Goal: Use online tool/utility: Utilize a website feature to perform a specific function

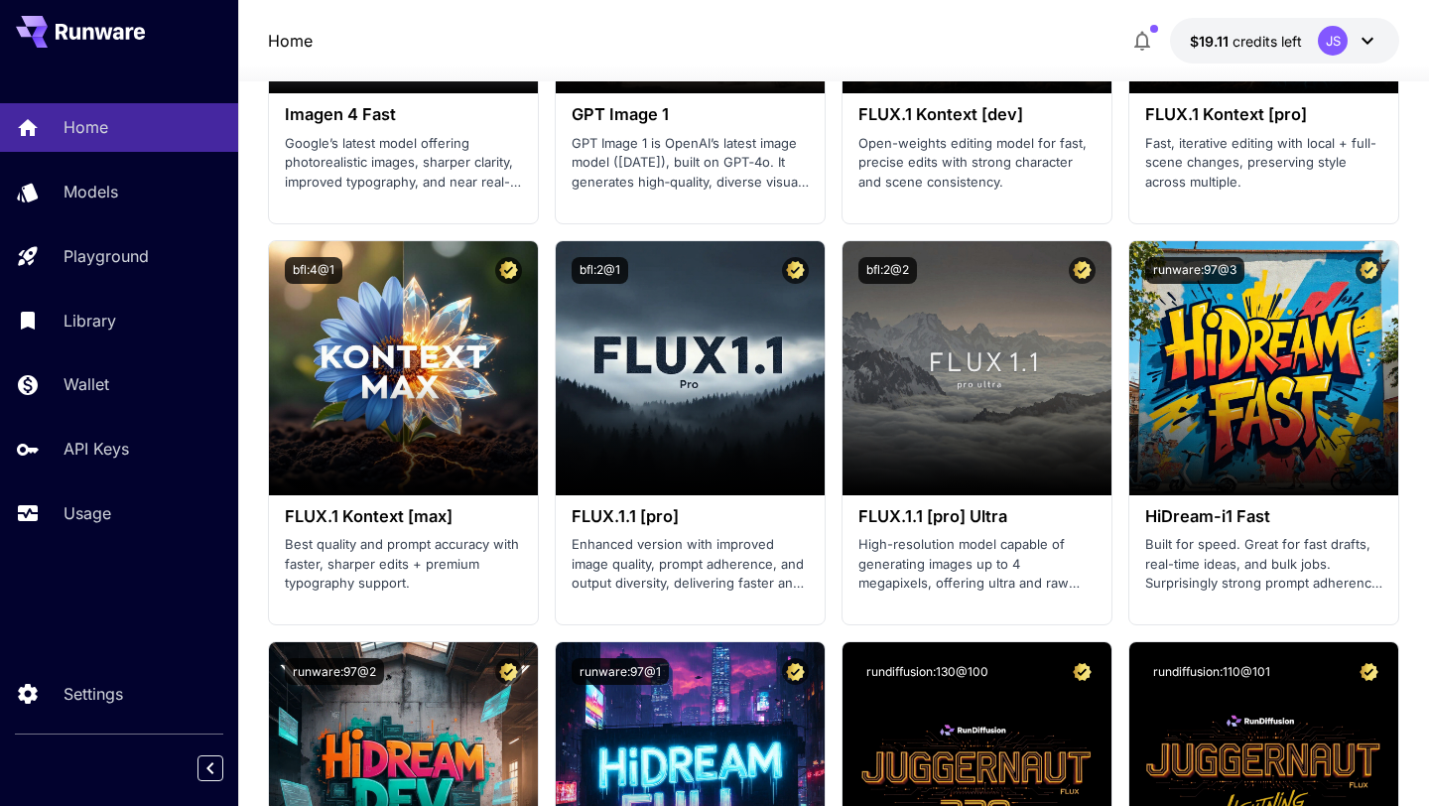
scroll to position [3952, 0]
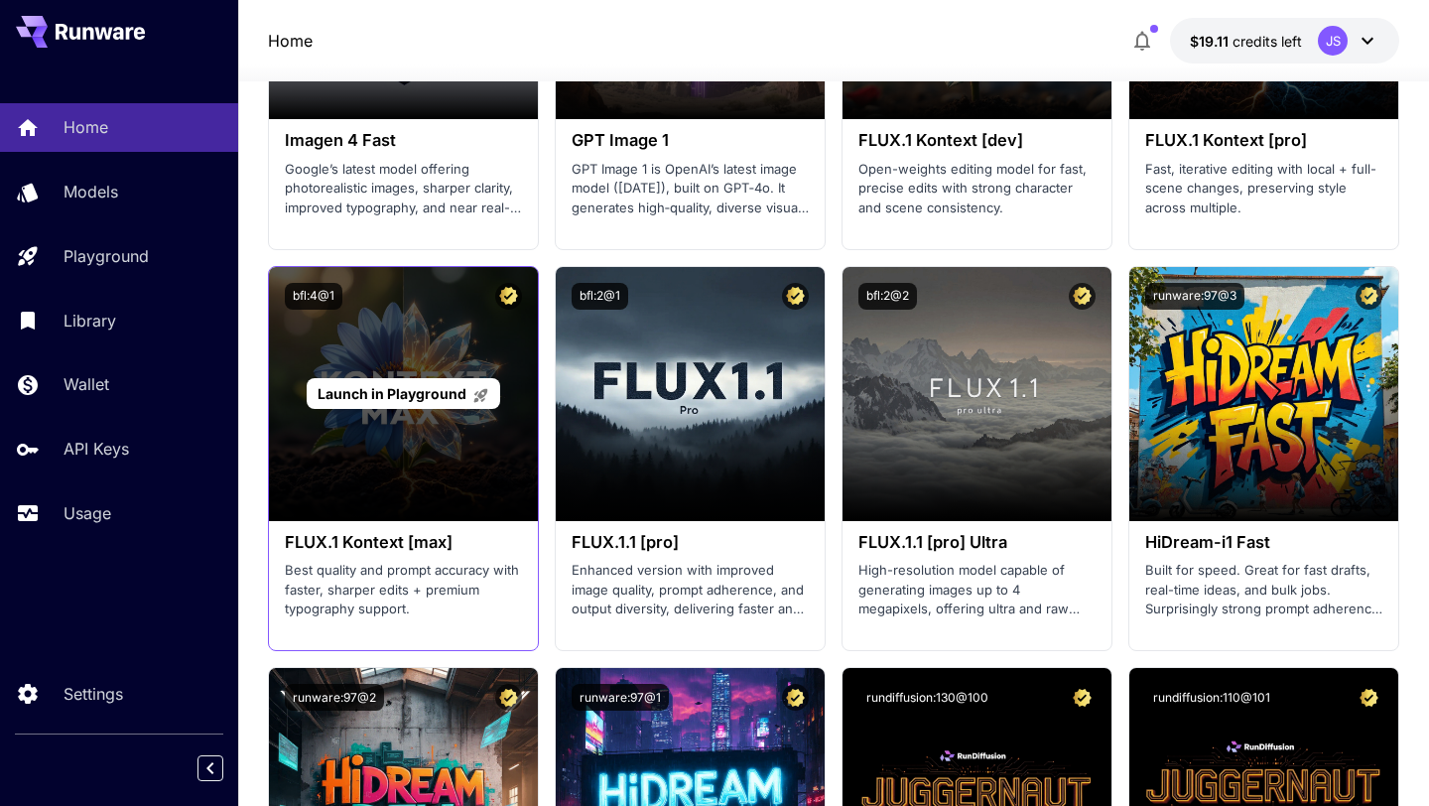
click at [424, 404] on div "Launch in Playground" at bounding box center [404, 393] width 194 height 31
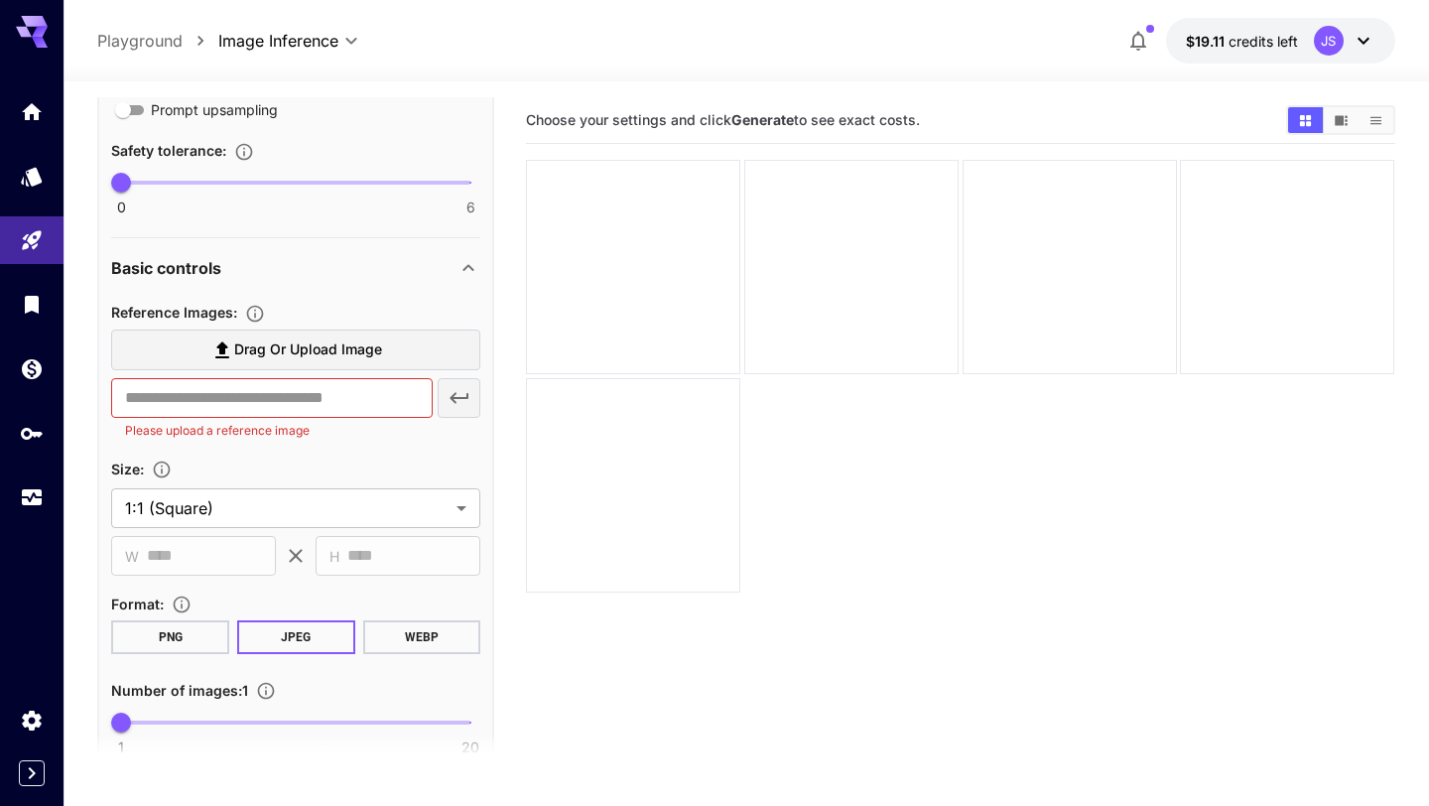
scroll to position [668, 0]
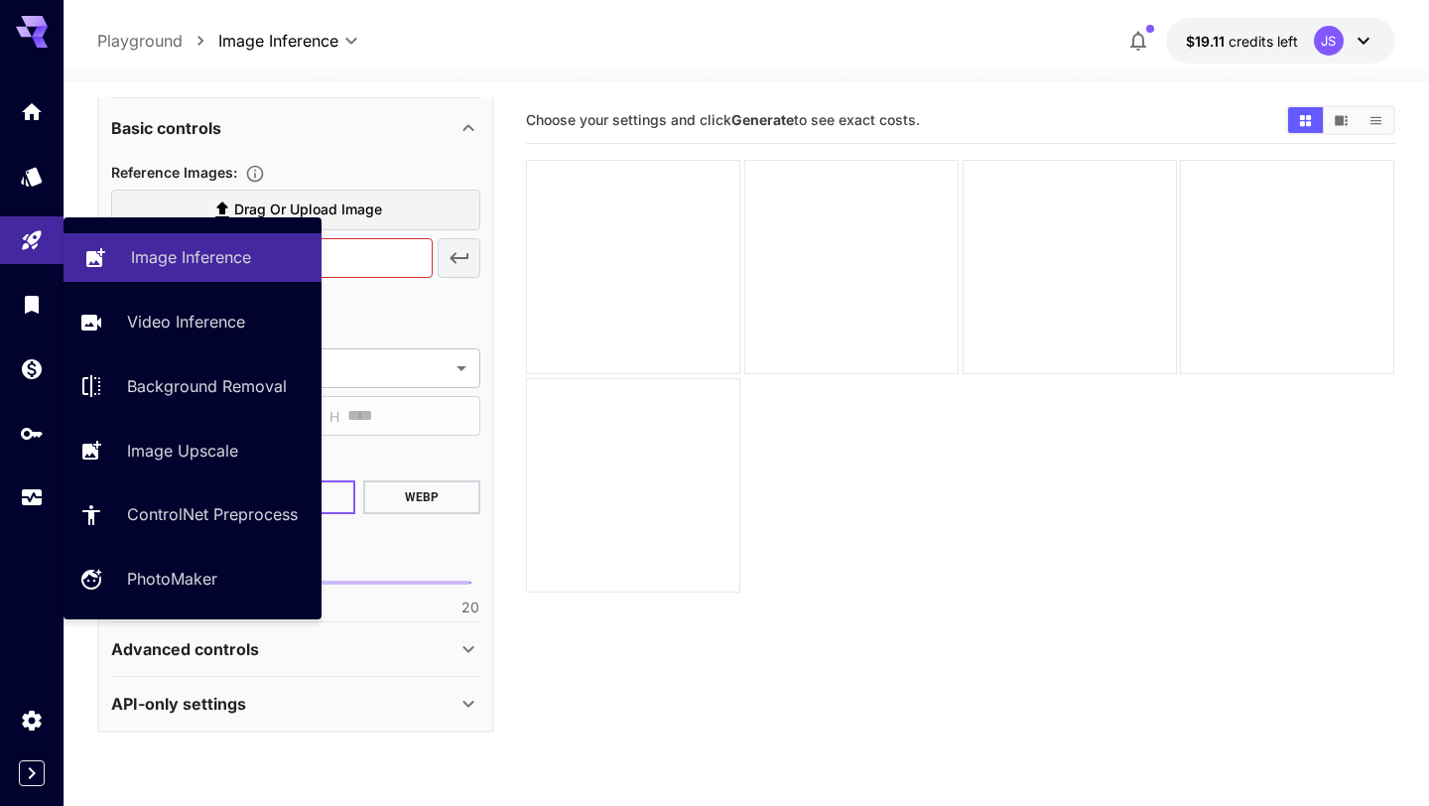
click at [139, 260] on p "Image Inference" at bounding box center [191, 257] width 120 height 24
click at [232, 270] on link "Image Inference" at bounding box center [193, 257] width 258 height 49
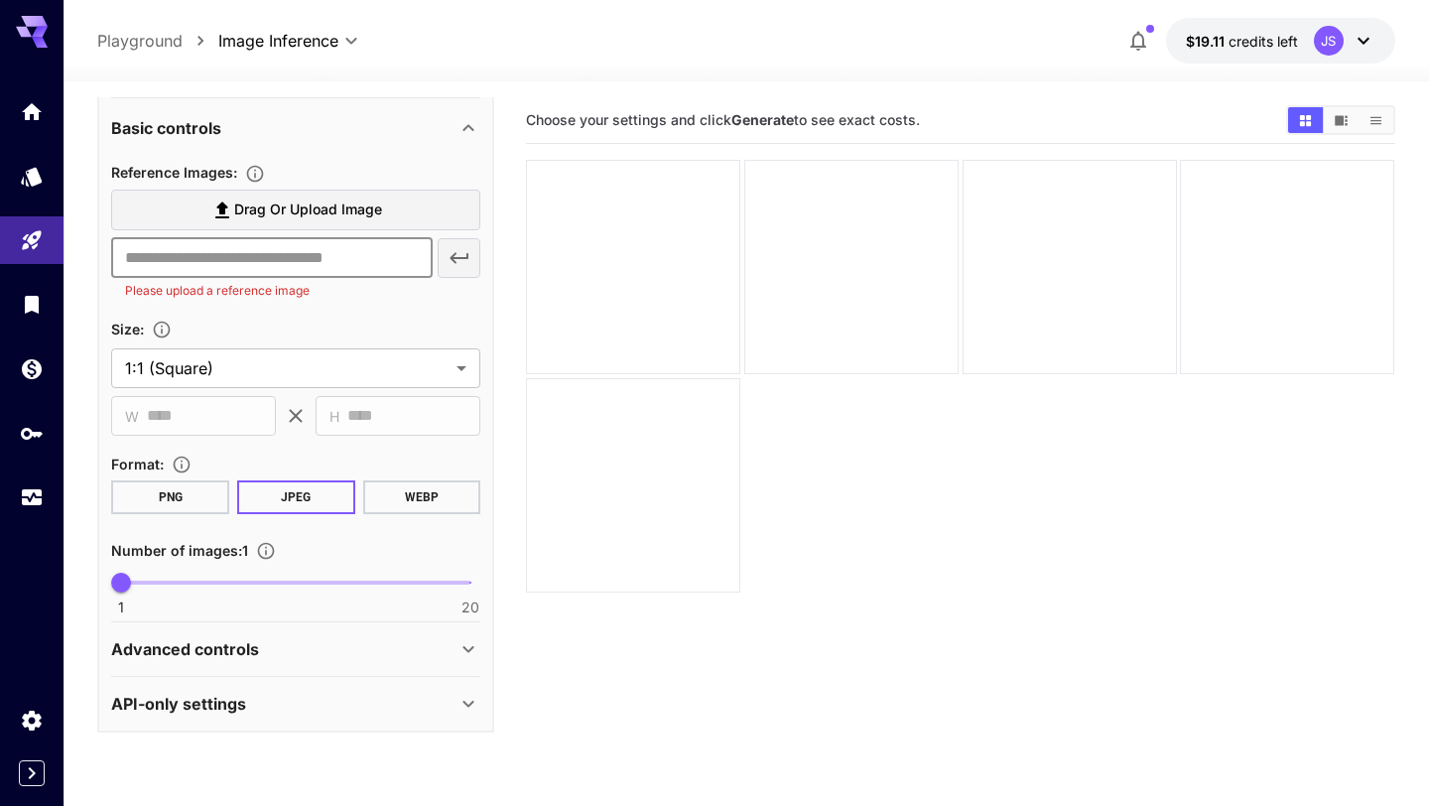
click at [233, 263] on input "text" at bounding box center [271, 258] width 321 height 40
click at [398, 257] on input "text" at bounding box center [271, 258] width 321 height 40
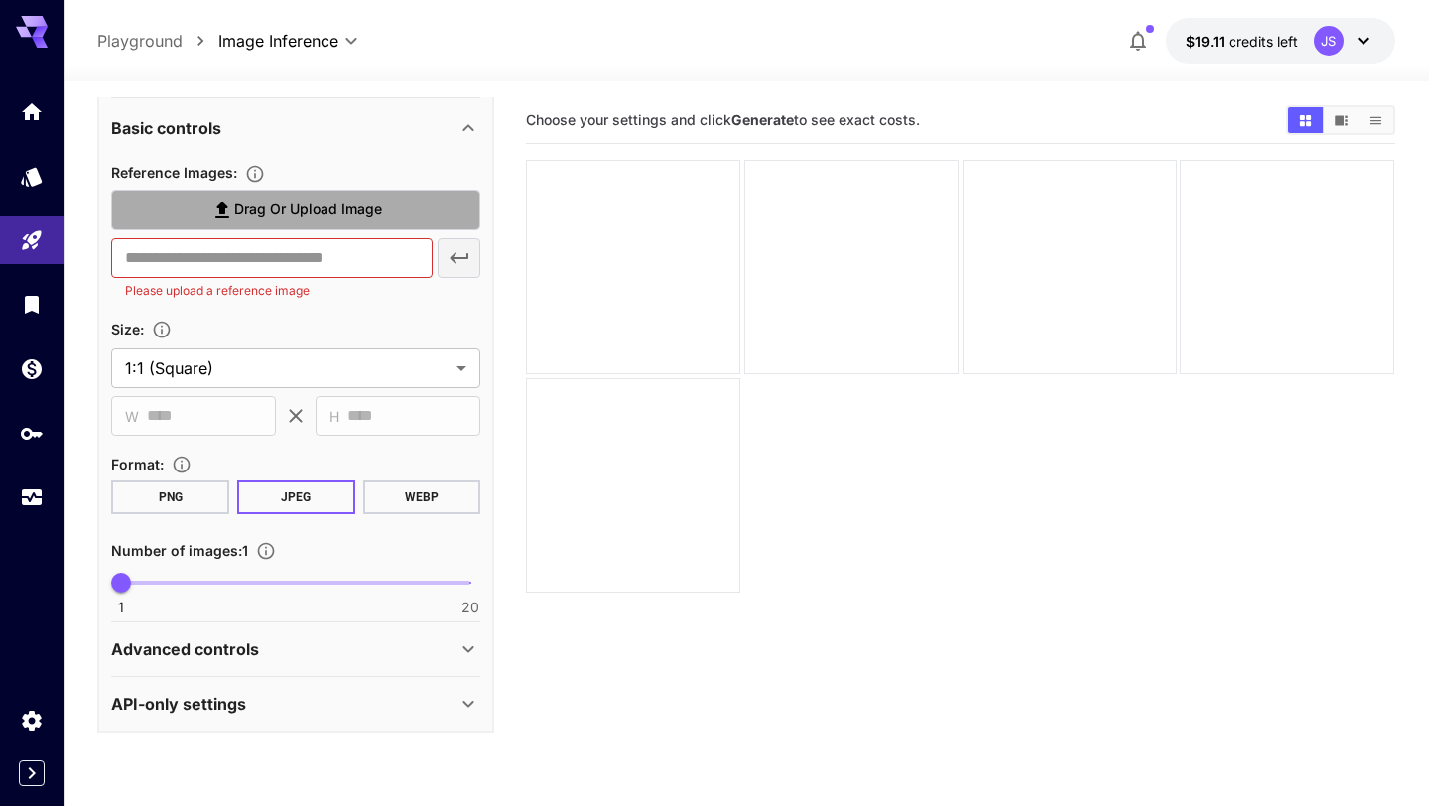
click at [410, 201] on label "Drag or upload image" at bounding box center [295, 210] width 369 height 41
click at [0, 0] on input "Drag or upload image" at bounding box center [0, 0] width 0 height 0
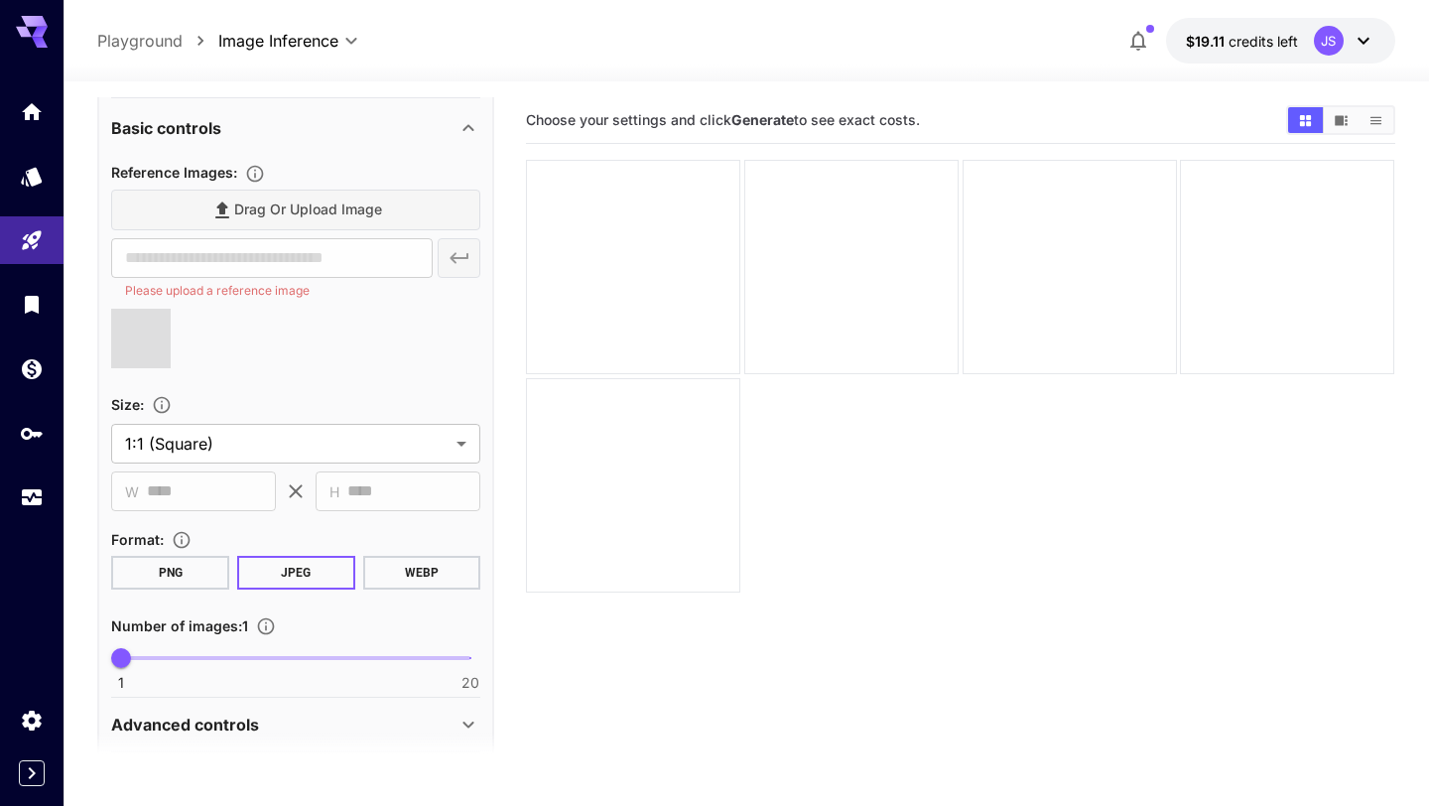
scroll to position [744, 0]
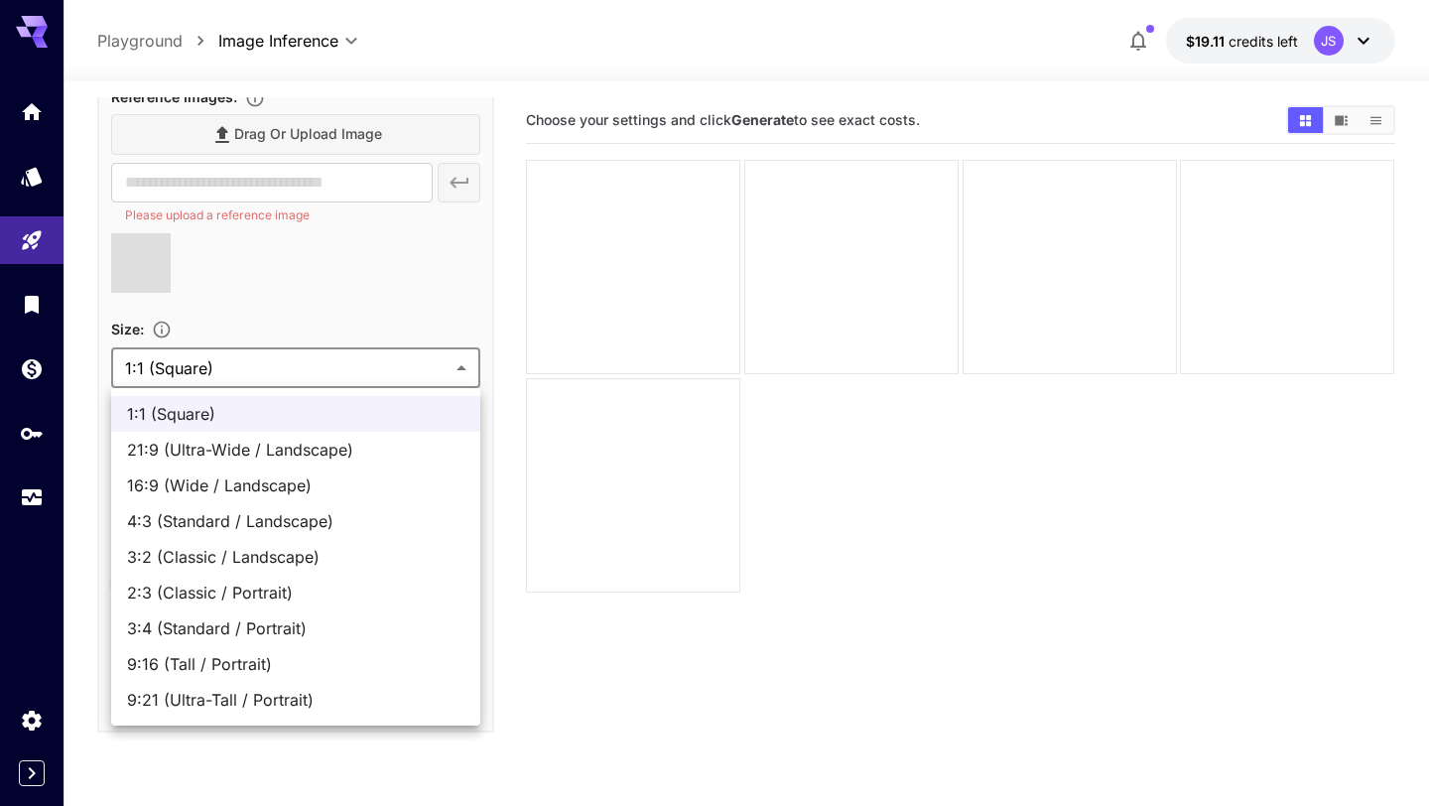
click at [379, 365] on body "**********" at bounding box center [714, 481] width 1429 height 963
type input "**********"
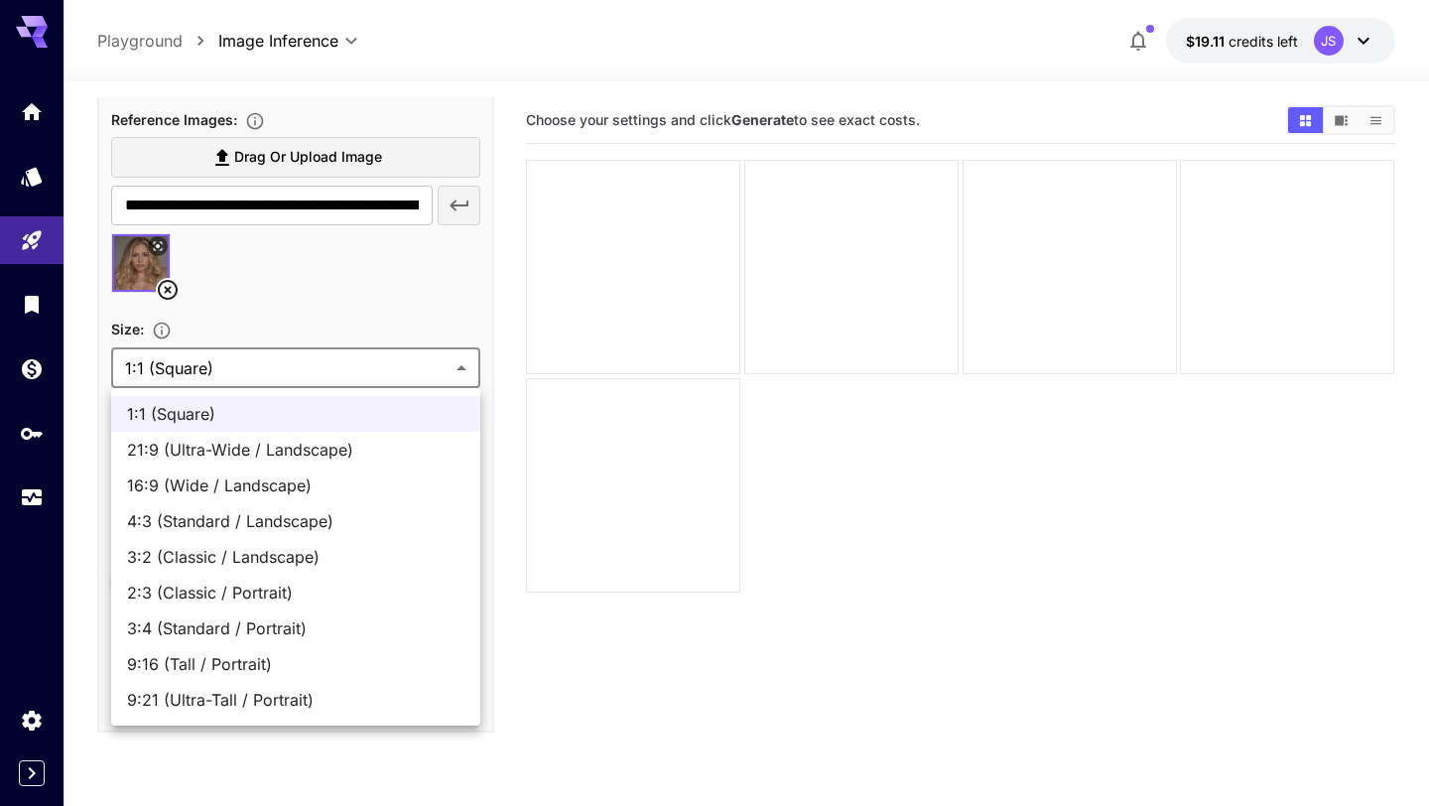
scroll to position [721, 0]
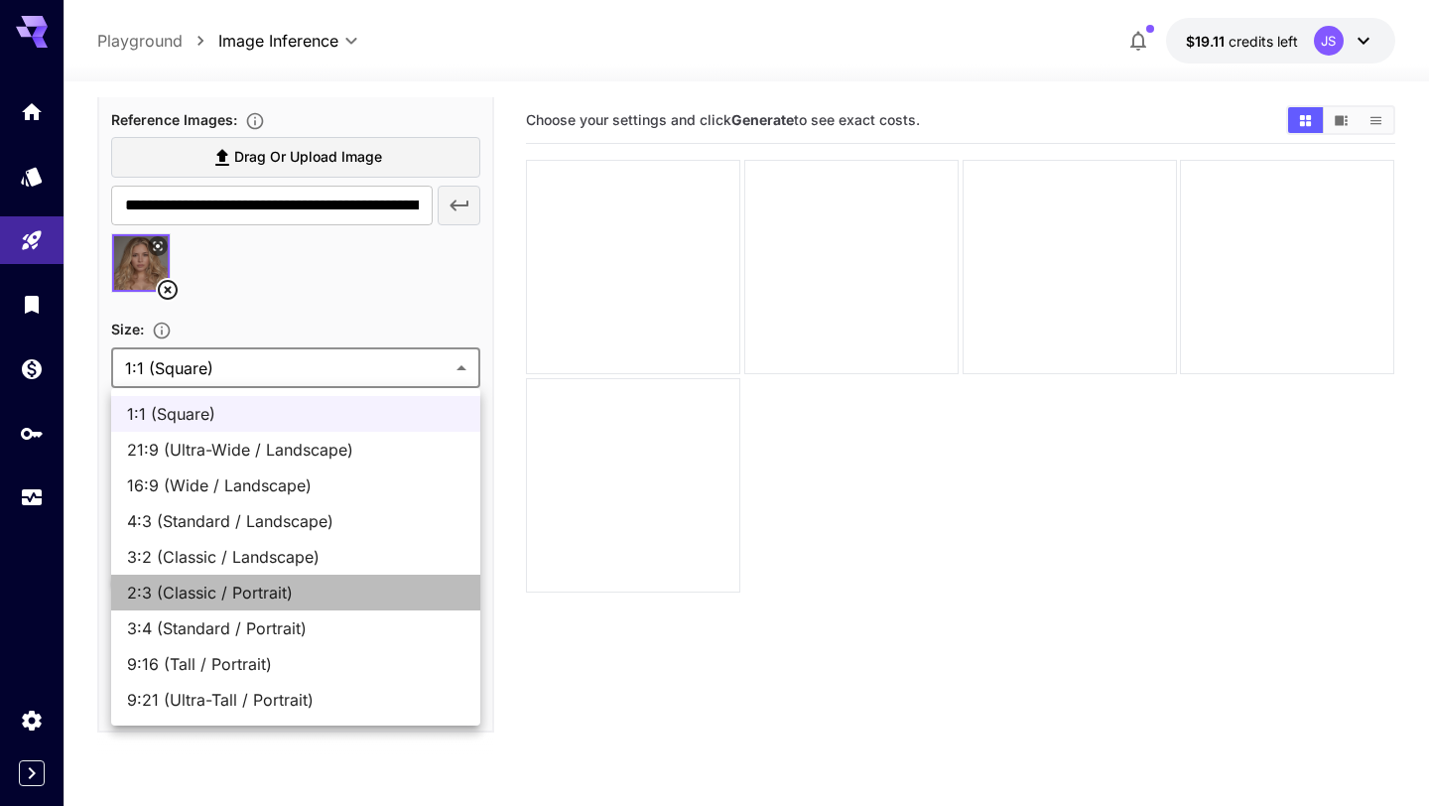
click at [276, 605] on li "2:3 (Classic / Portrait)" at bounding box center [295, 593] width 369 height 36
type input "**********"
type input "***"
type input "****"
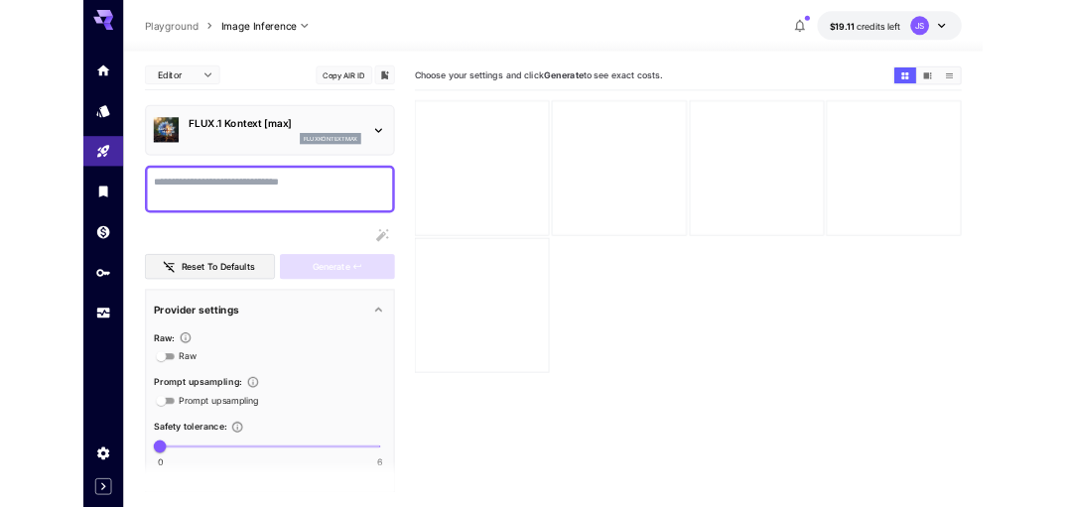
scroll to position [0, 0]
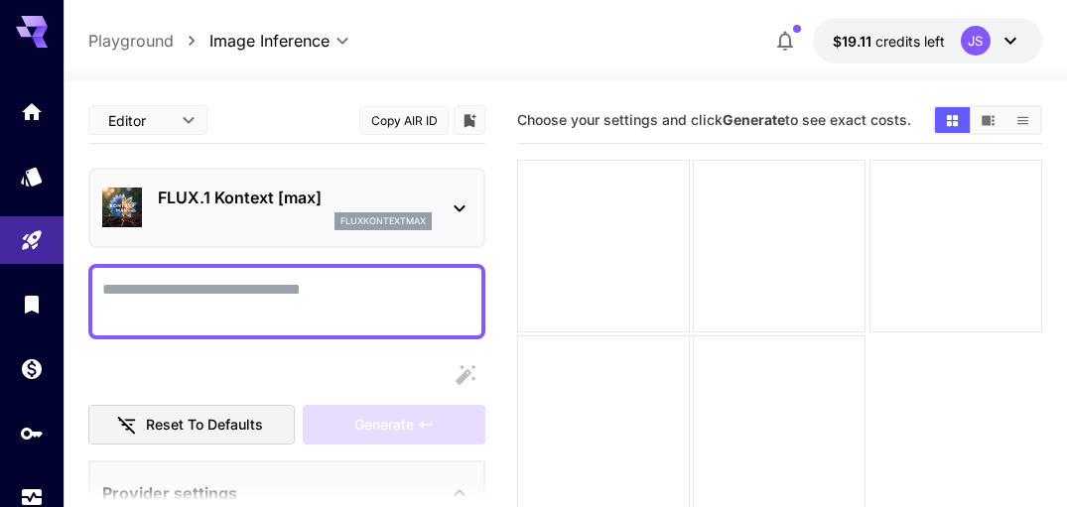
click at [185, 296] on textarea "Raw" at bounding box center [286, 302] width 369 height 48
paste textarea "**********"
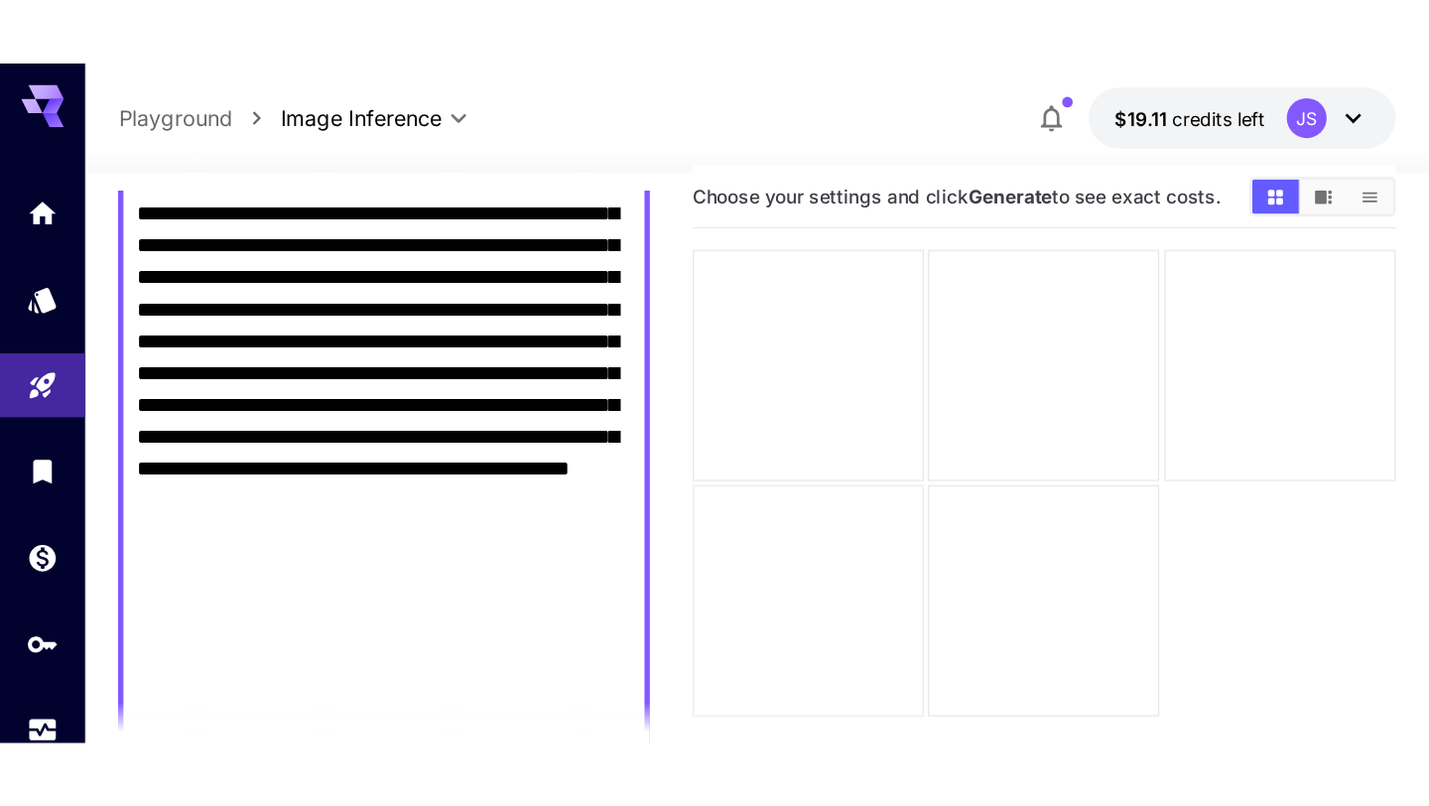
scroll to position [157, 0]
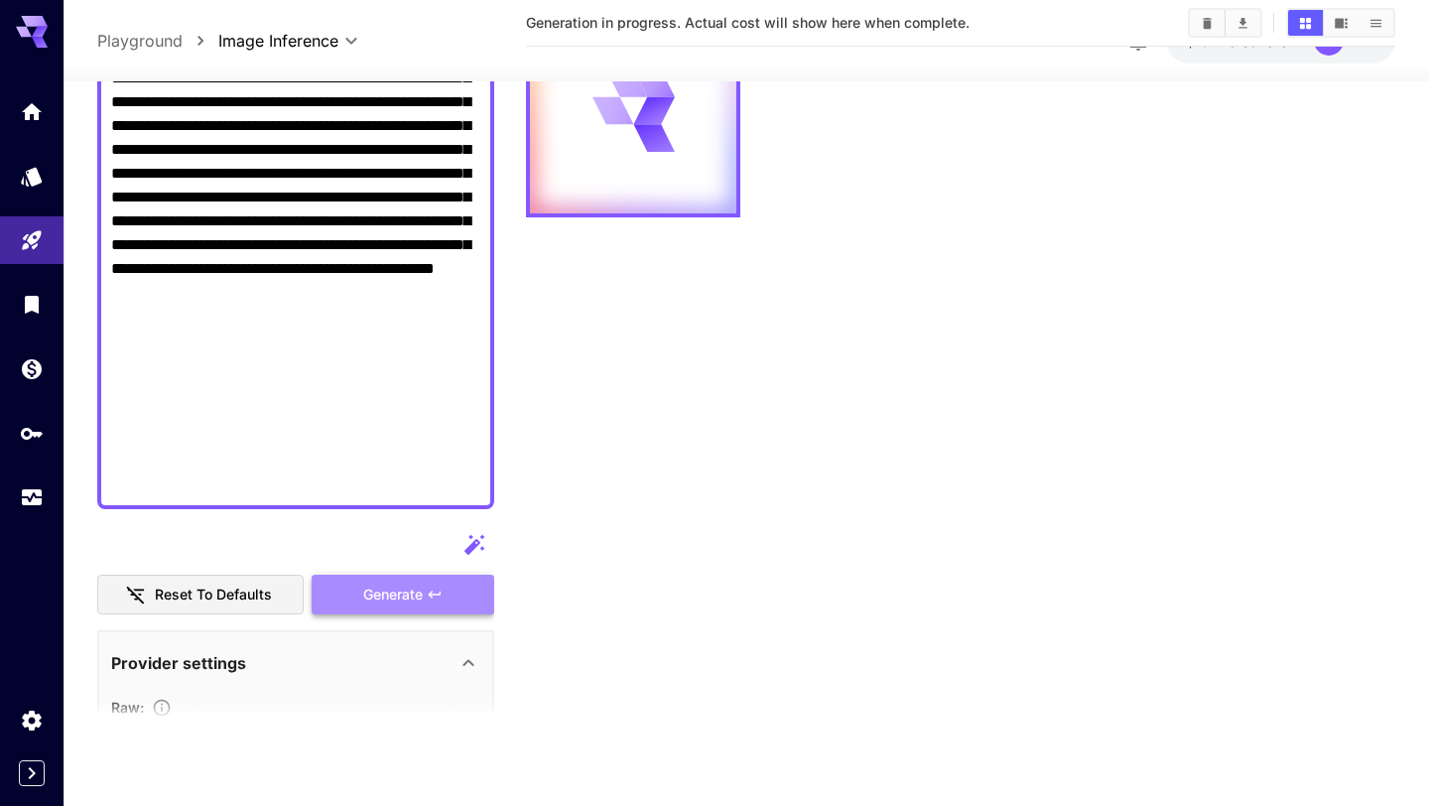
click at [382, 595] on span "Generate" at bounding box center [393, 595] width 60 height 25
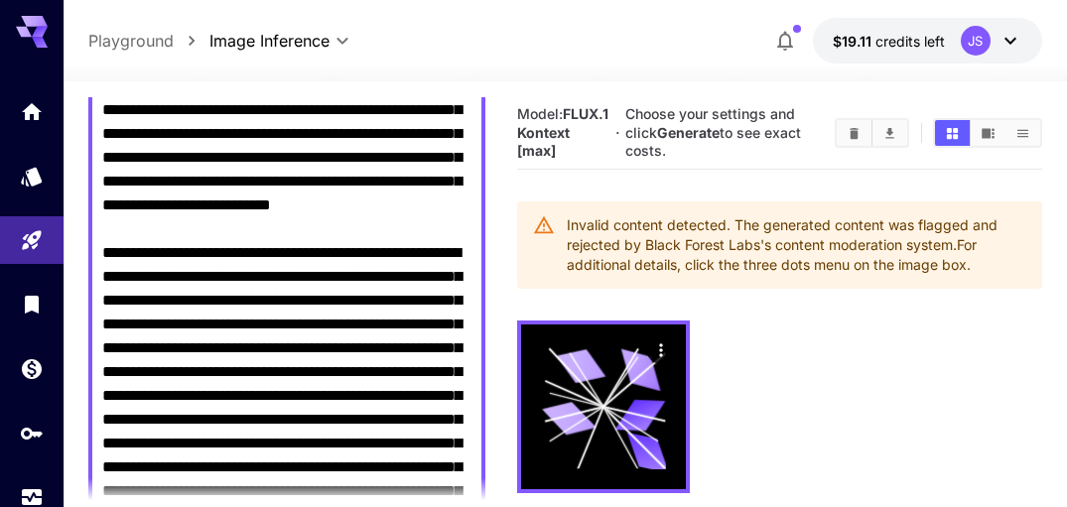
scroll to position [456, 0]
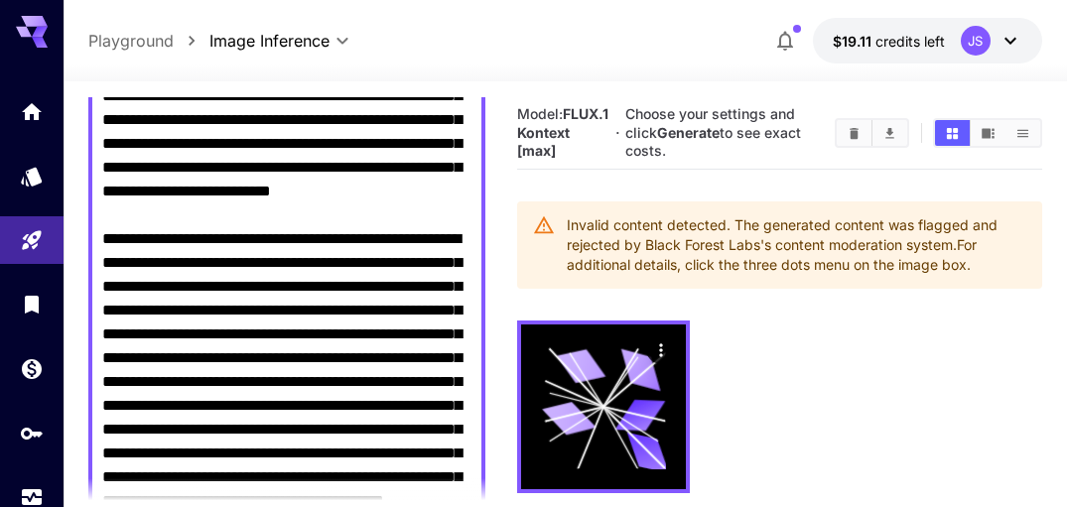
drag, startPoint x: 353, startPoint y: 144, endPoint x: 296, endPoint y: 143, distance: 57.6
click at [296, 143] on textarea "Raw" at bounding box center [286, 513] width 369 height 1382
drag, startPoint x: 449, startPoint y: 142, endPoint x: 385, endPoint y: 139, distance: 63.6
click at [385, 139] on textarea "Raw" at bounding box center [286, 513] width 369 height 1382
click at [367, 192] on textarea "Raw" at bounding box center [286, 513] width 369 height 1382
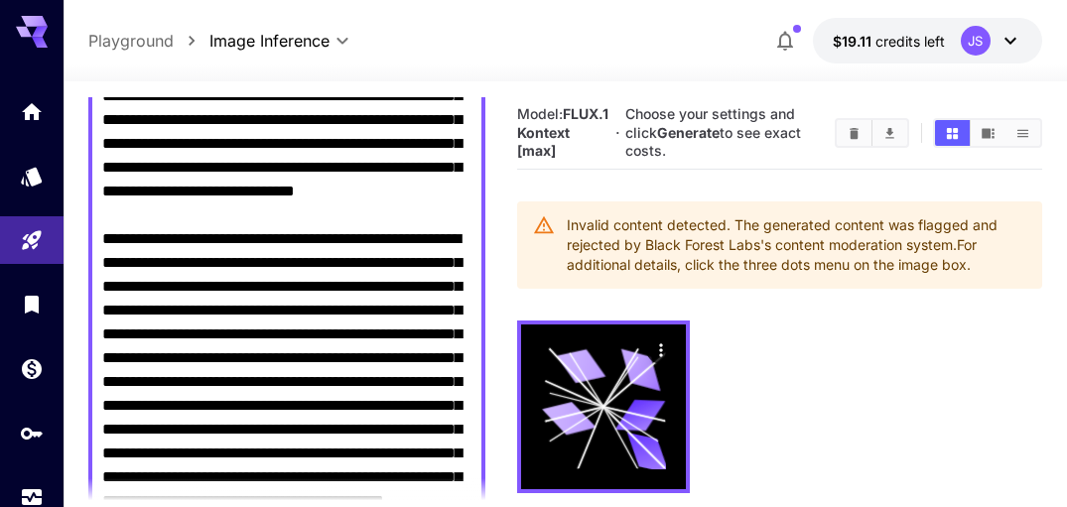
drag, startPoint x: 375, startPoint y: 192, endPoint x: 324, endPoint y: 193, distance: 51.6
click at [324, 193] on textarea "Raw" at bounding box center [286, 513] width 369 height 1382
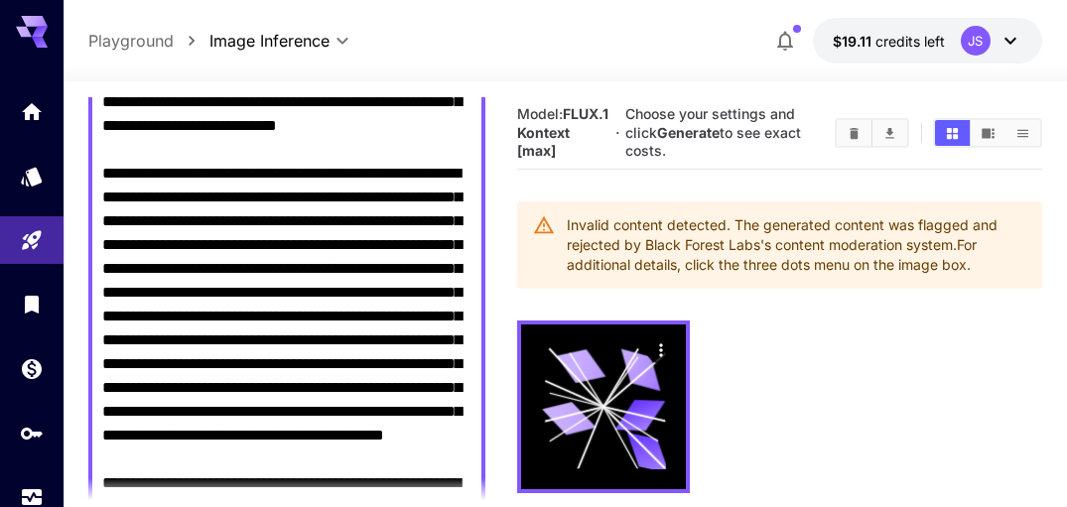
scroll to position [620, 0]
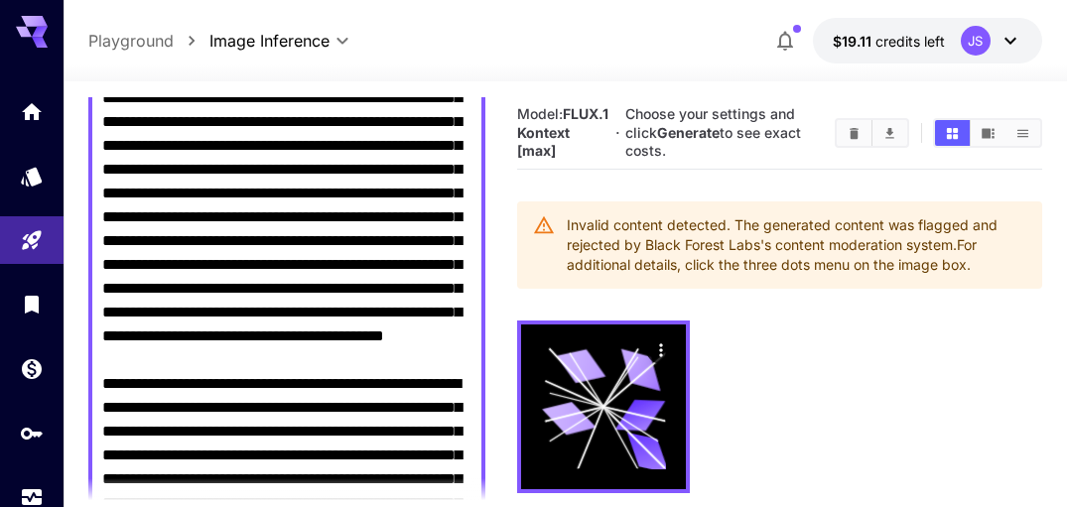
drag, startPoint x: 445, startPoint y: 147, endPoint x: 328, endPoint y: 145, distance: 117.2
click at [328, 145] on textarea "Raw" at bounding box center [286, 349] width 369 height 1382
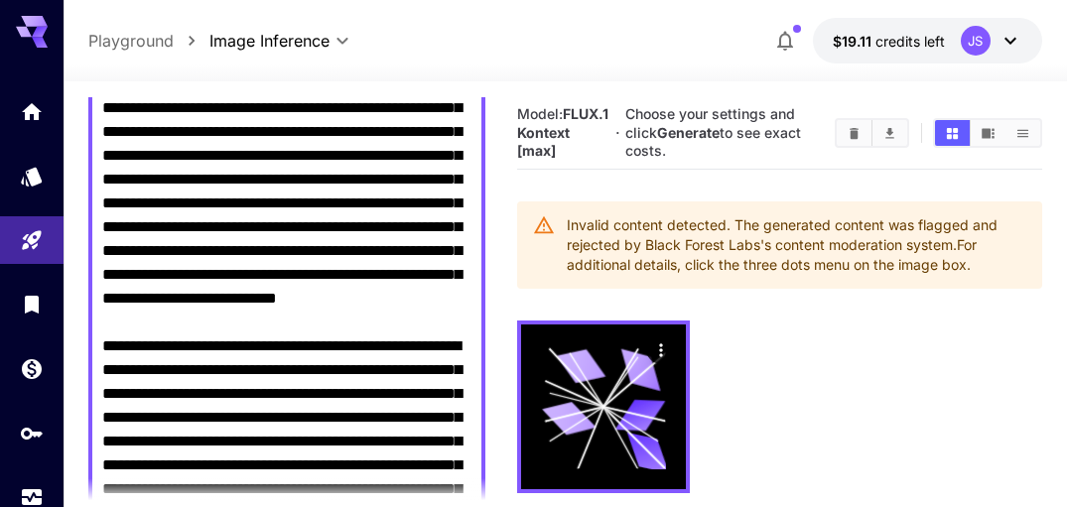
scroll to position [641, 0]
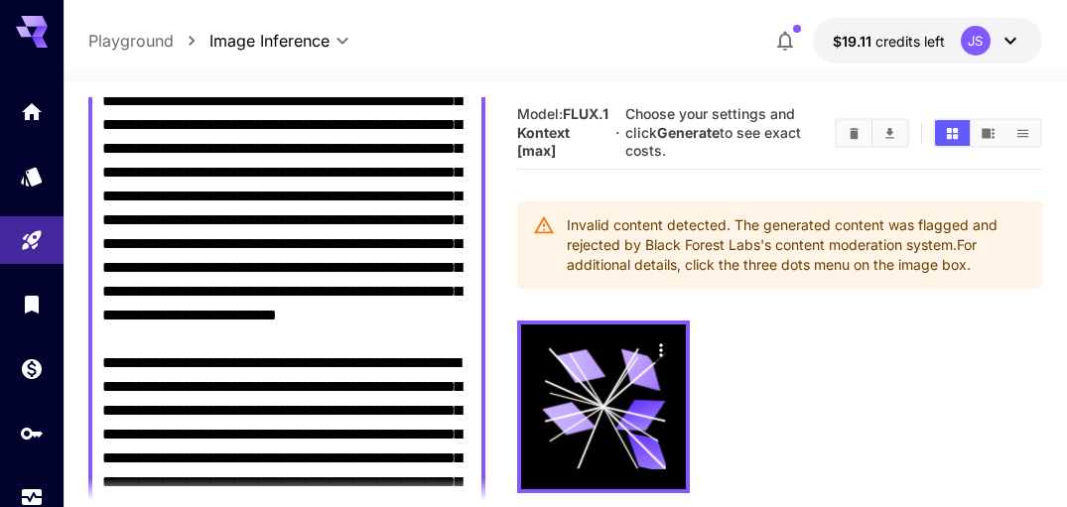
drag, startPoint x: 471, startPoint y: 141, endPoint x: 306, endPoint y: 153, distance: 165.2
click at [306, 153] on textarea "Raw" at bounding box center [286, 328] width 369 height 1382
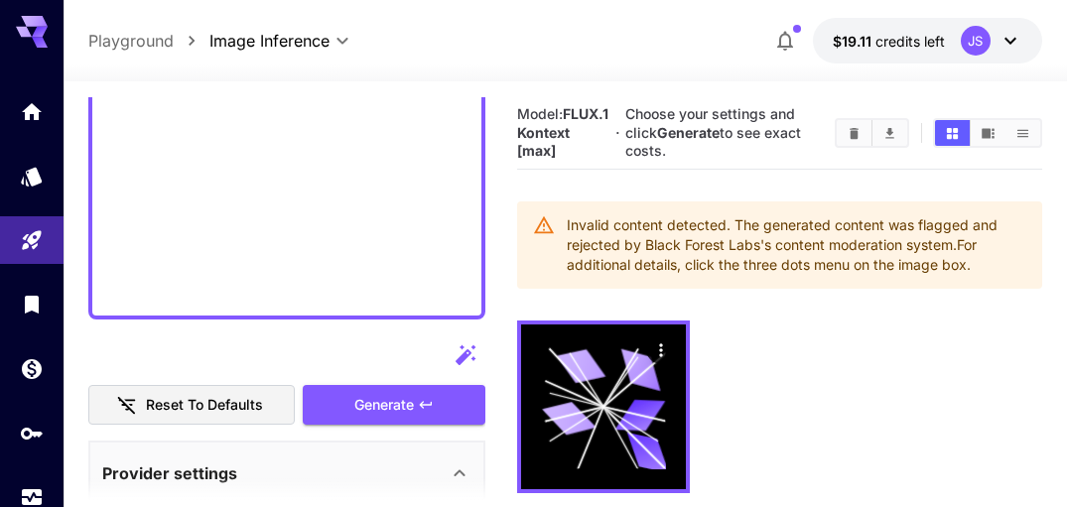
scroll to position [1331, 0]
type textarea "**********"
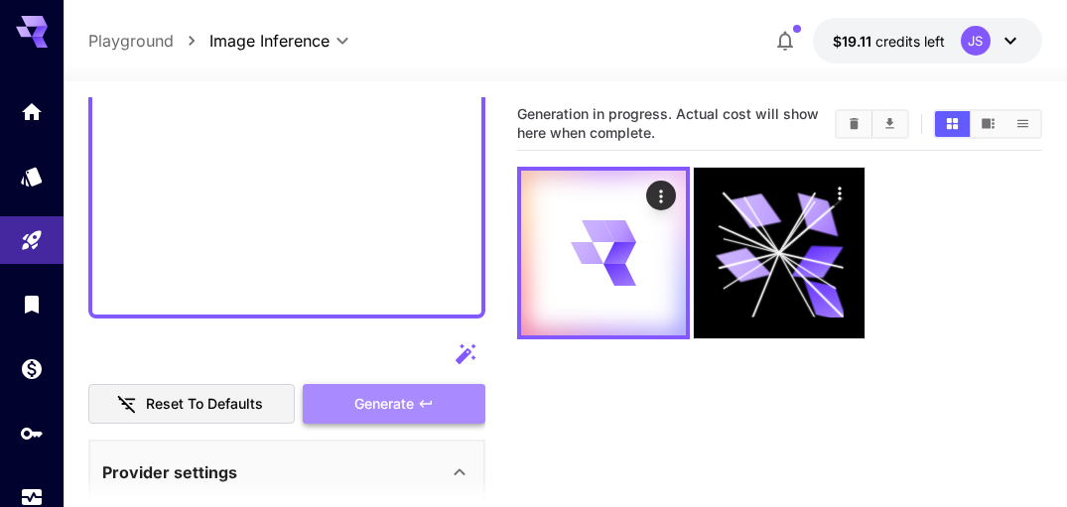
click at [387, 415] on span "Generate" at bounding box center [384, 404] width 60 height 25
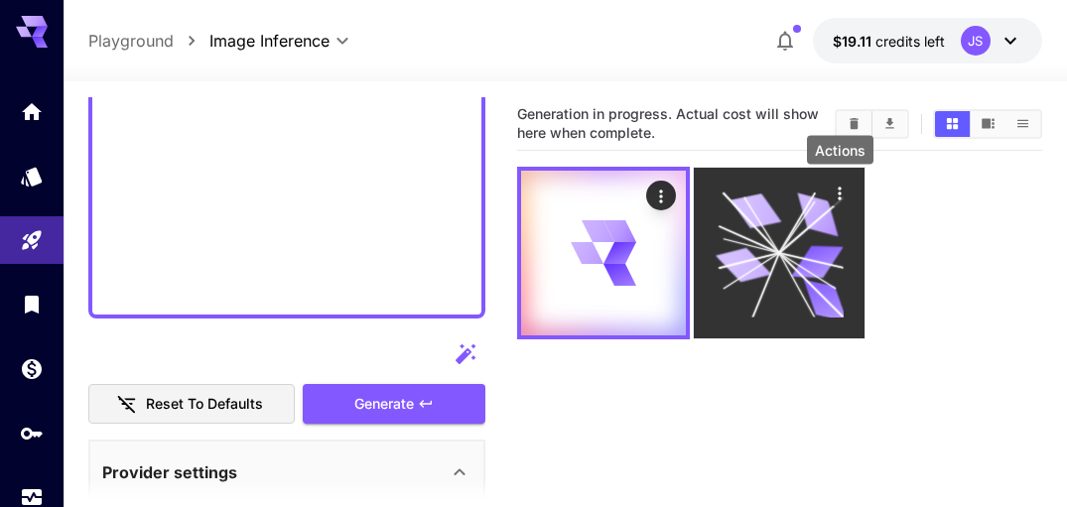
click at [843, 192] on icon "Actions" at bounding box center [841, 194] width 20 height 20
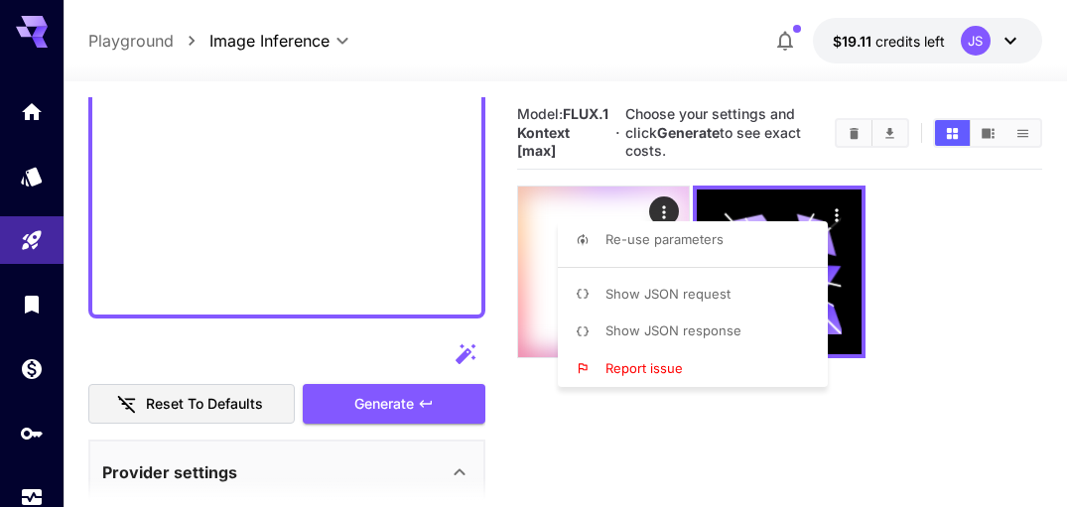
click at [910, 375] on div at bounding box center [533, 253] width 1067 height 507
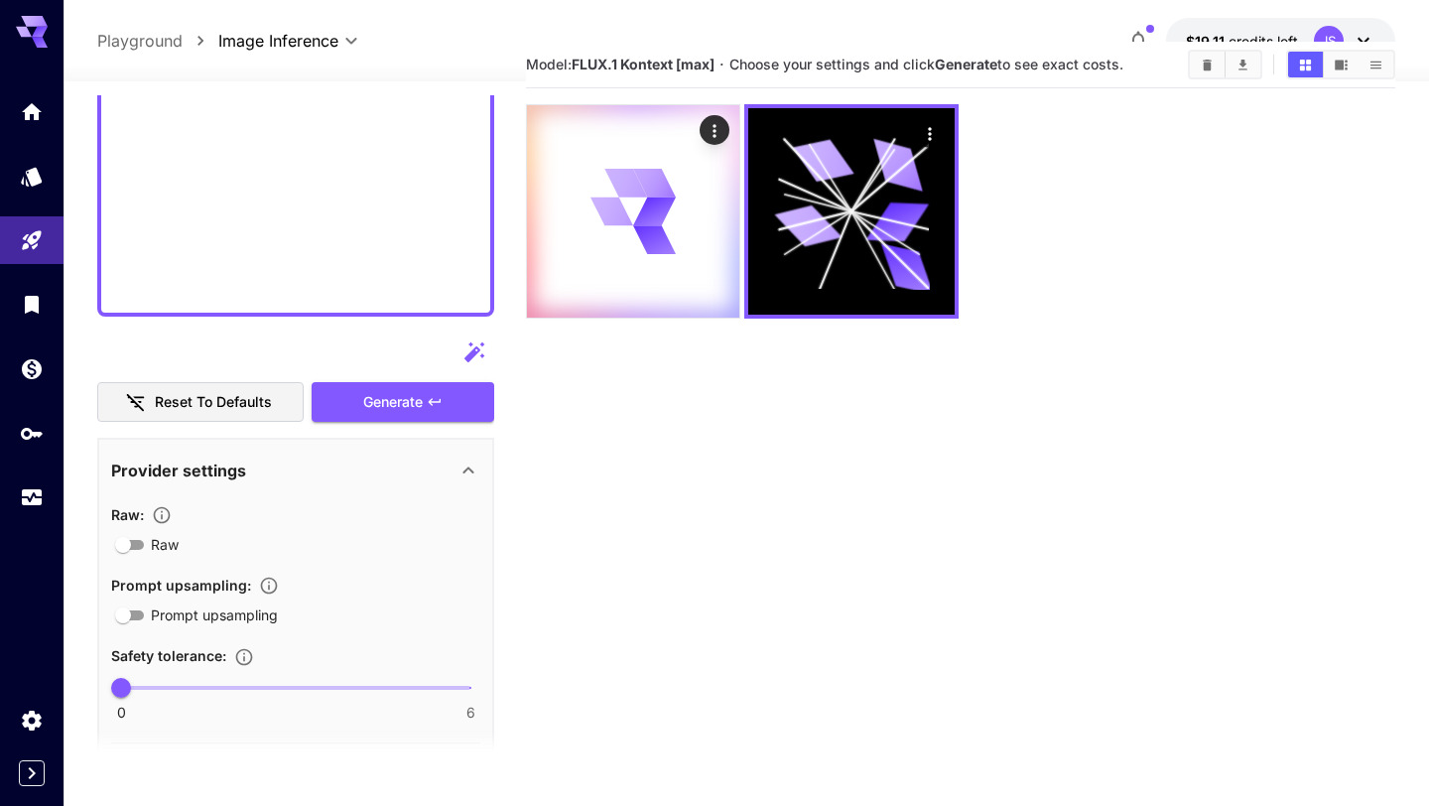
scroll to position [0, 0]
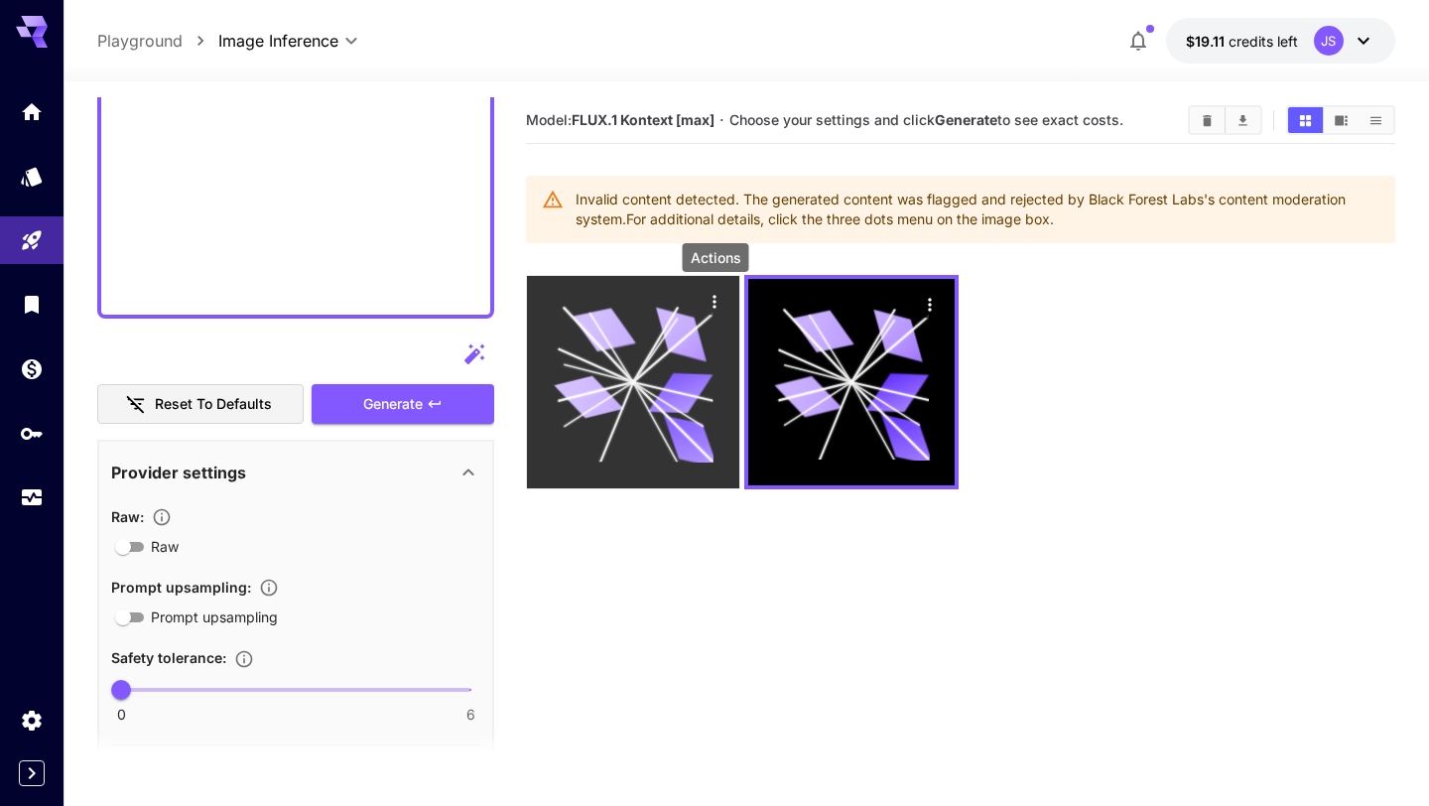
click at [709, 299] on icon "Actions" at bounding box center [716, 302] width 20 height 20
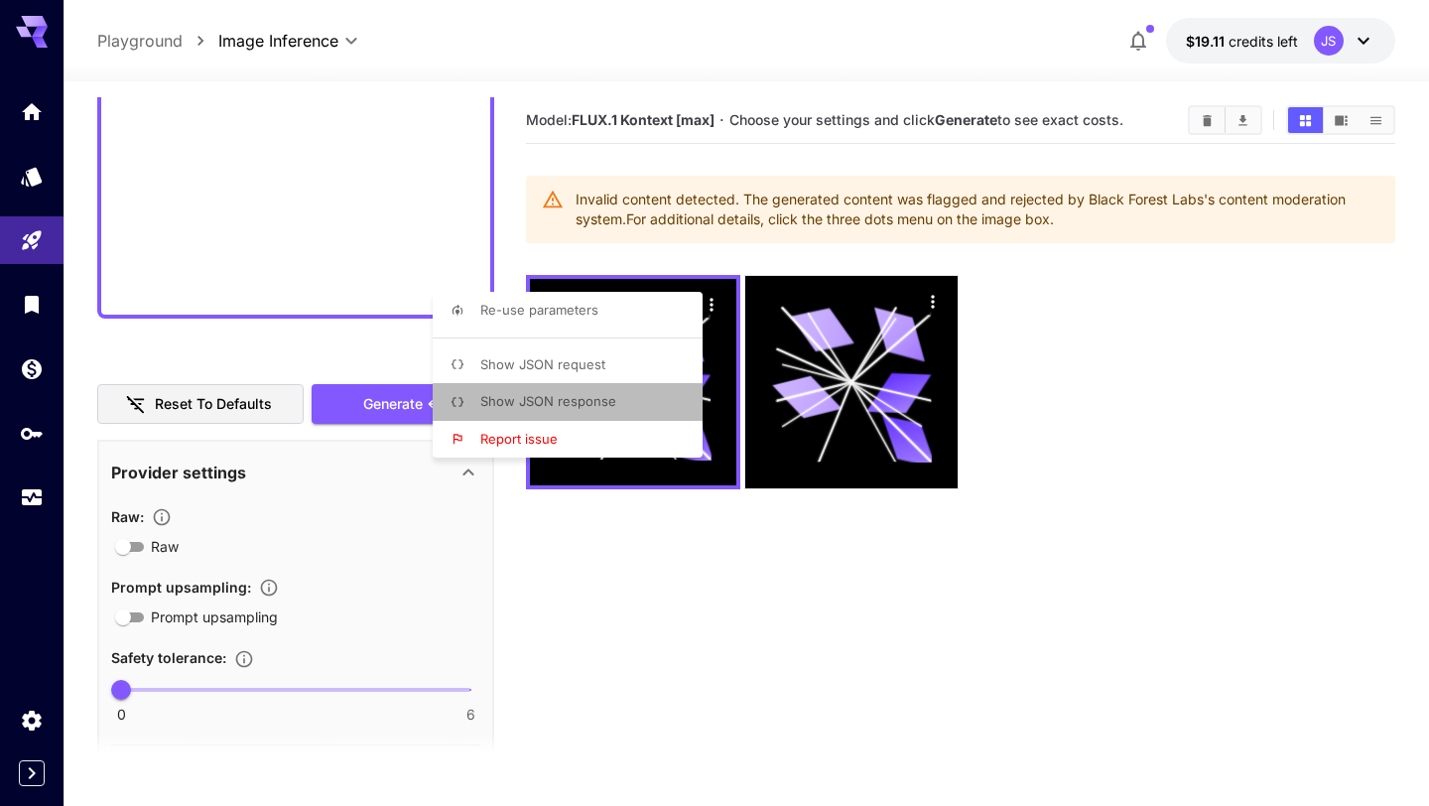
click at [600, 409] on span "Show JSON response" at bounding box center [548, 401] width 136 height 16
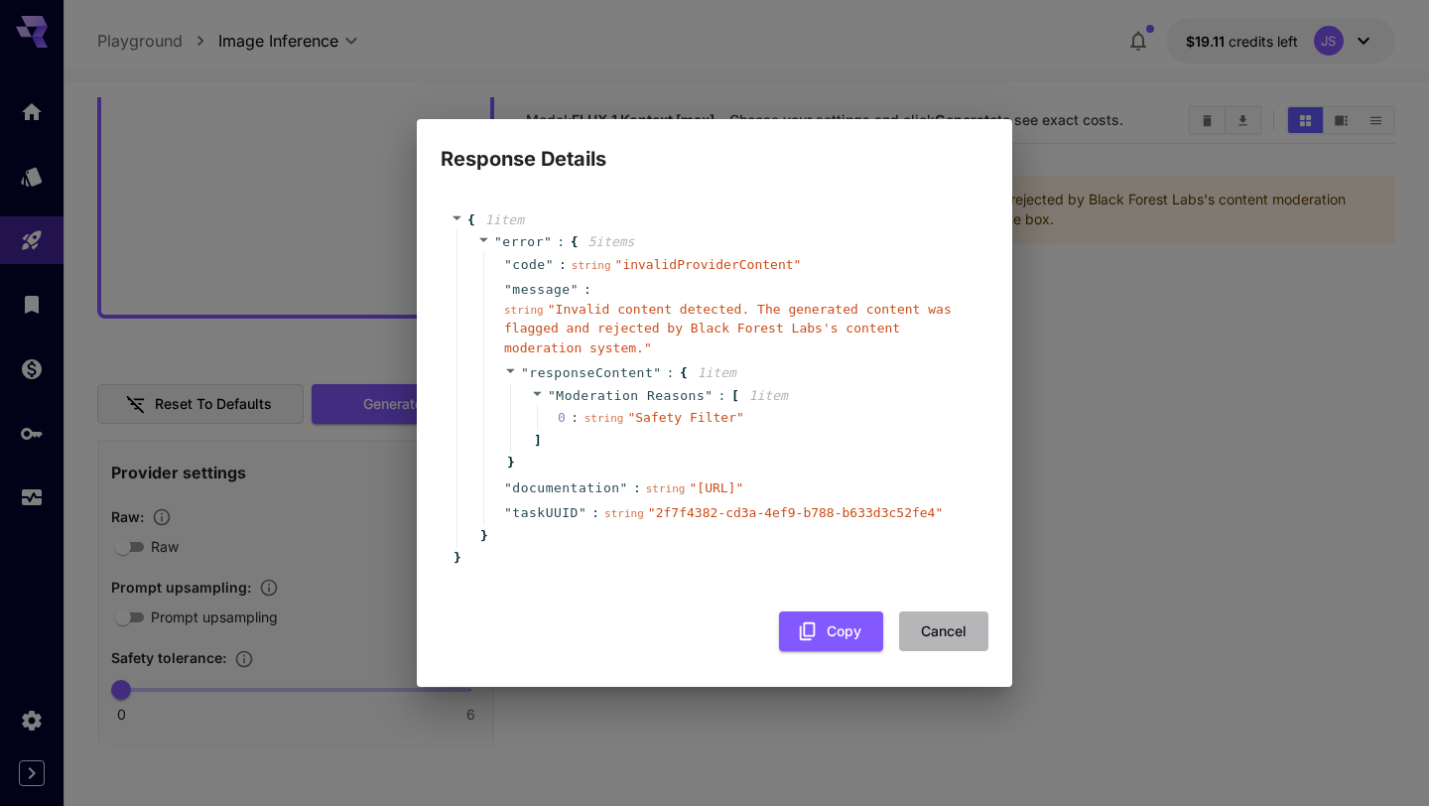
click at [961, 652] on button "Cancel" at bounding box center [943, 631] width 89 height 41
